Goal: Transaction & Acquisition: Subscribe to service/newsletter

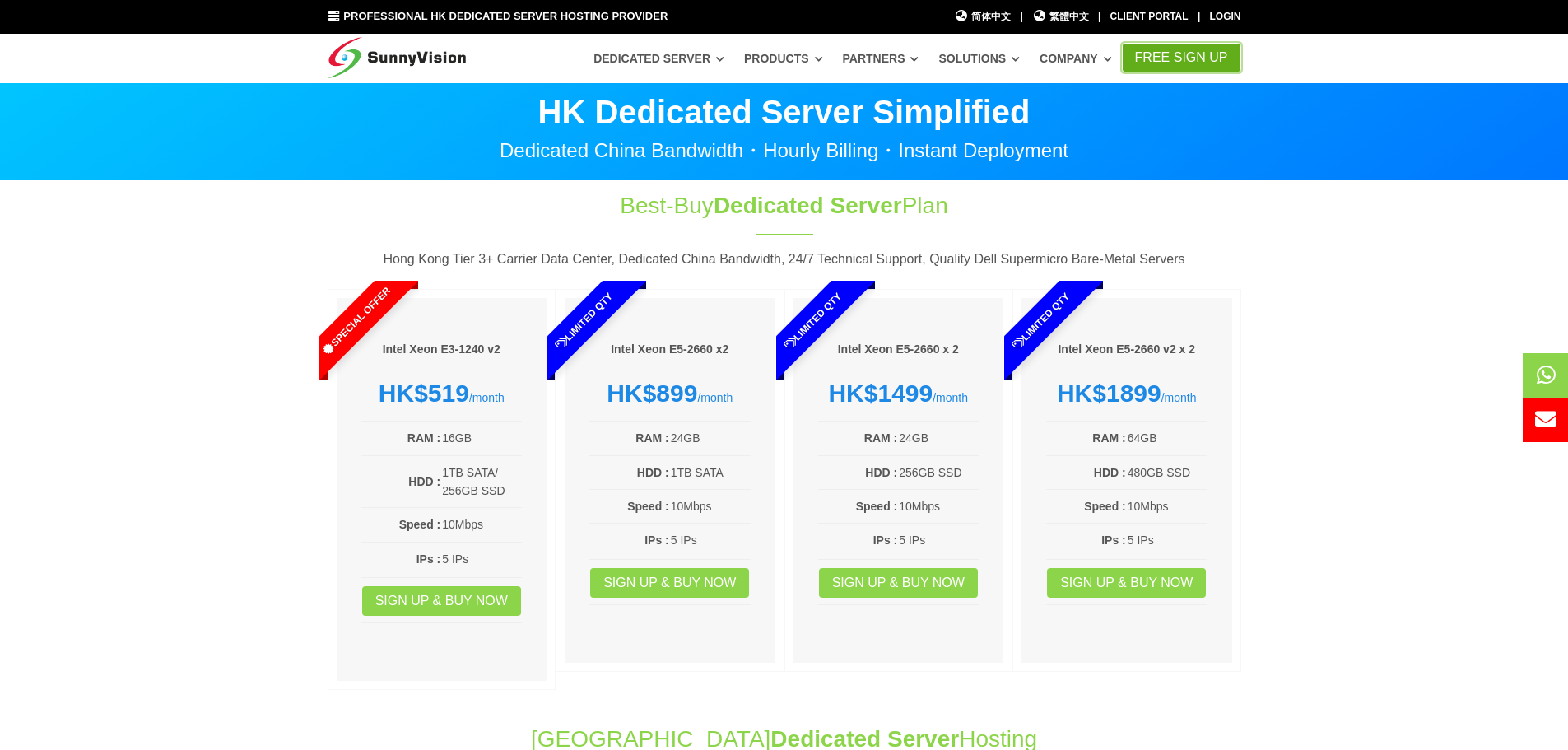
click at [1194, 51] on link "FREE Sign Up" at bounding box center [1182, 57] width 119 height 30
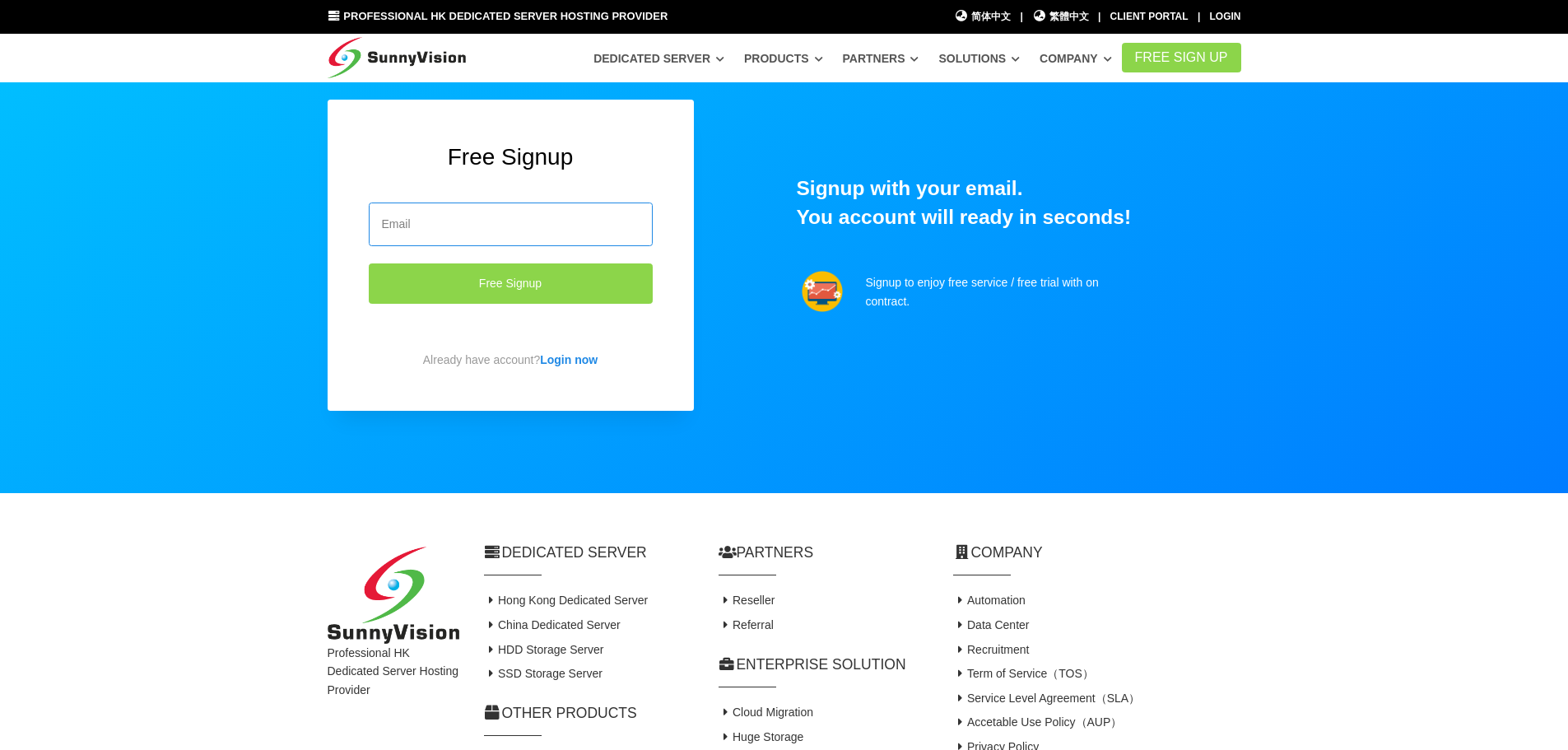
click at [524, 224] on input "email" at bounding box center [511, 224] width 284 height 43
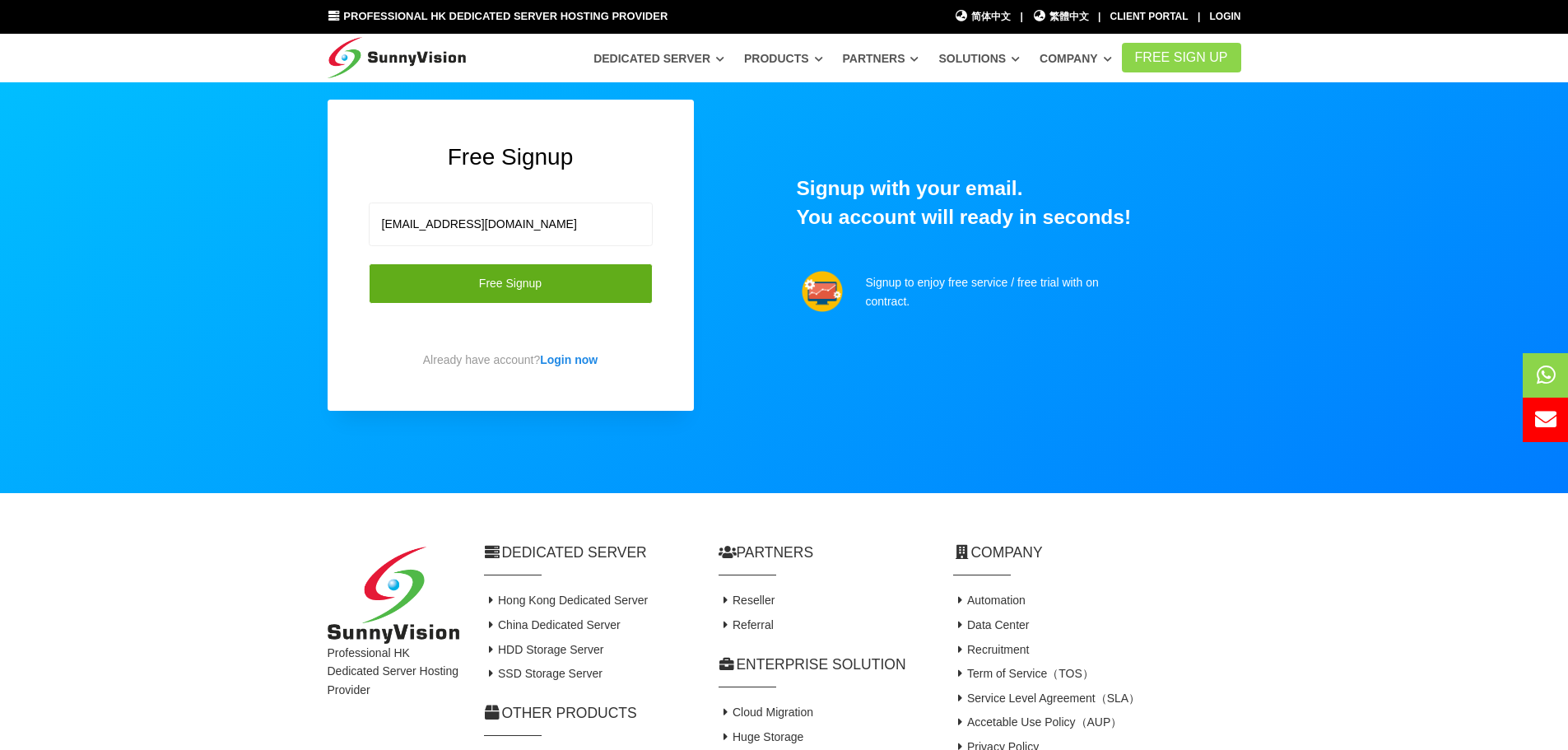
type input "ralph_y@yahoo.com"
click at [522, 286] on button "Free Signup" at bounding box center [511, 283] width 284 height 40
